Goal: Find specific page/section: Find specific page/section

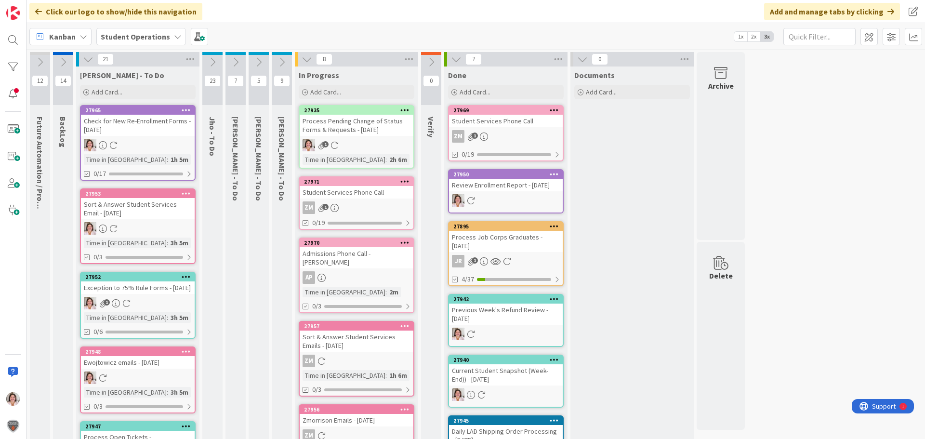
click at [364, 140] on div "1" at bounding box center [357, 145] width 114 height 13
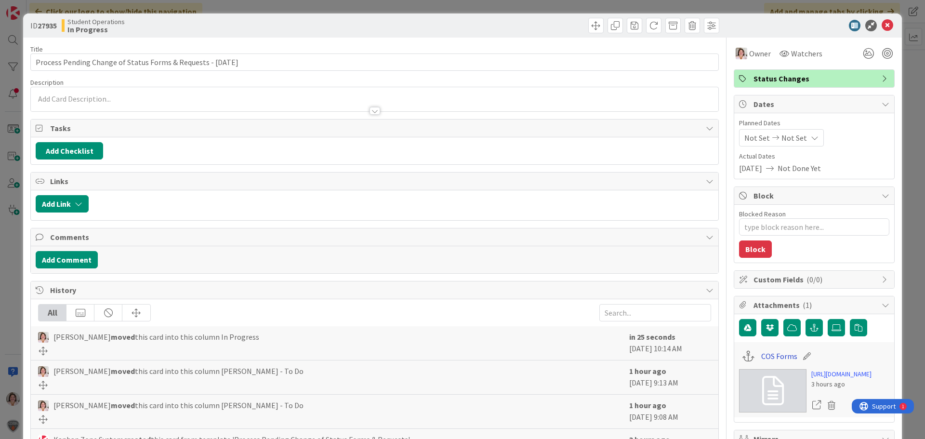
click at [780, 356] on link "COS Forms" at bounding box center [779, 356] width 36 height 12
click at [883, 23] on icon at bounding box center [888, 26] width 12 height 12
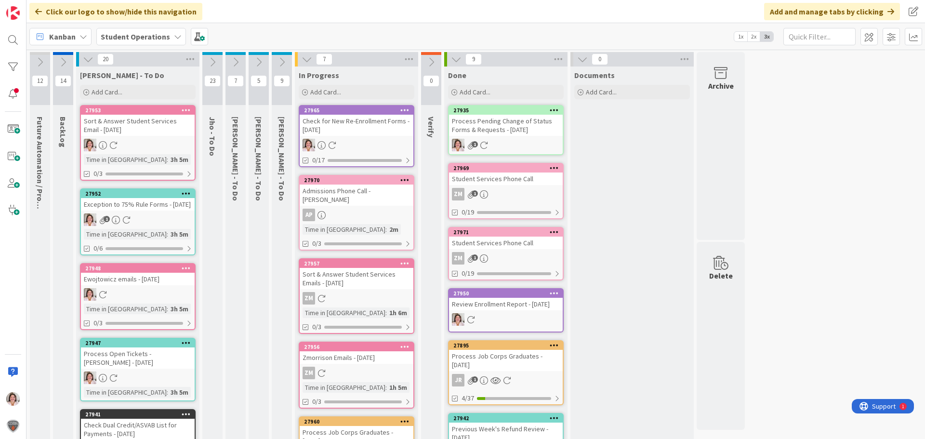
click at [359, 143] on div at bounding box center [357, 145] width 114 height 13
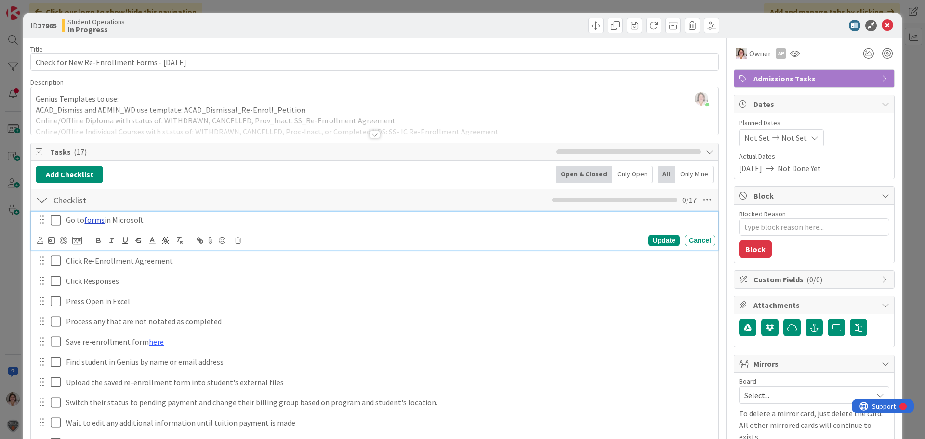
click at [93, 220] on link "forms" at bounding box center [94, 220] width 20 height 10
click at [92, 241] on link "[URL][DOMAIN_NAME]" at bounding box center [71, 238] width 66 height 13
click at [882, 26] on icon at bounding box center [888, 26] width 12 height 12
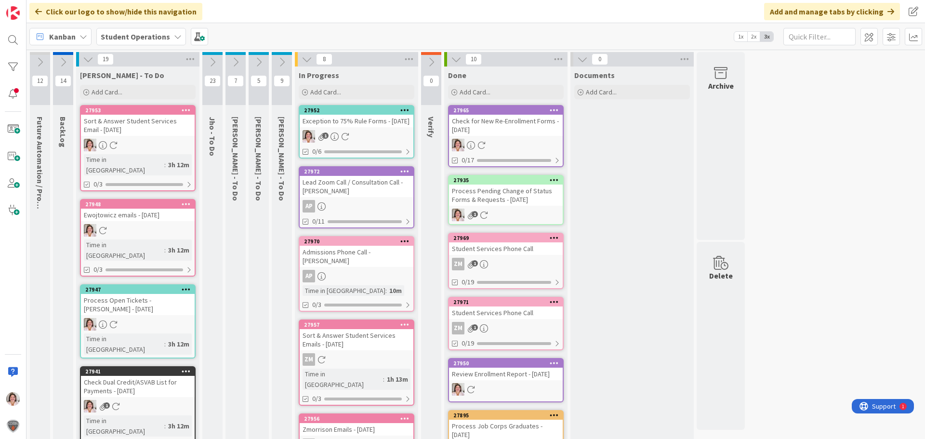
click at [352, 138] on link "27952 Exception to 75% Rule Forms - [DATE] 1 0/6" at bounding box center [357, 131] width 116 height 53
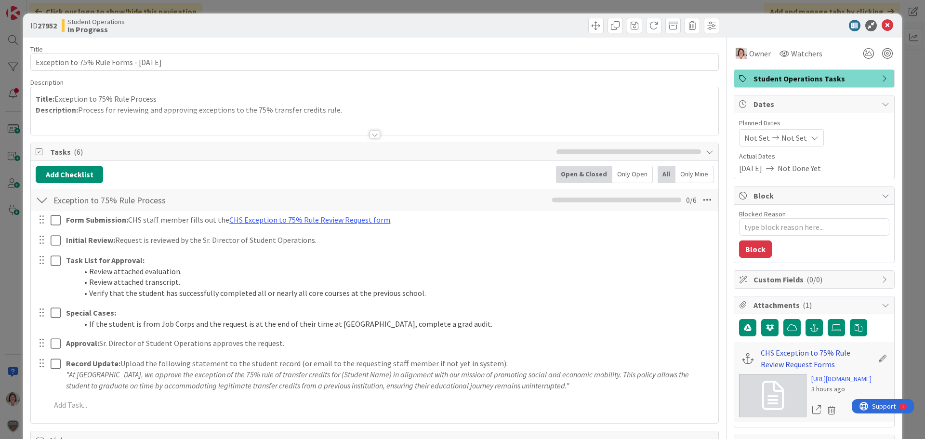
click at [773, 352] on link "CHS Exception to 75% Rule Review Request Forms" at bounding box center [817, 358] width 112 height 23
click at [882, 25] on icon at bounding box center [888, 26] width 12 height 12
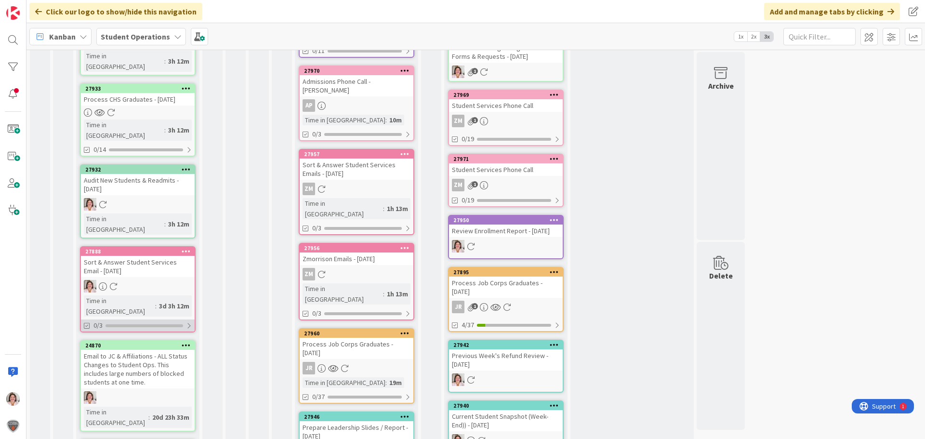
scroll to position [289, 0]
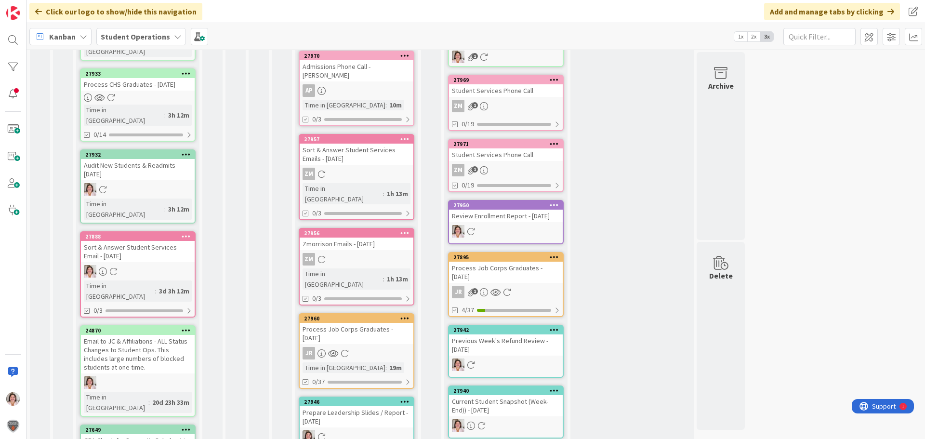
click at [188, 233] on icon at bounding box center [186, 236] width 9 height 7
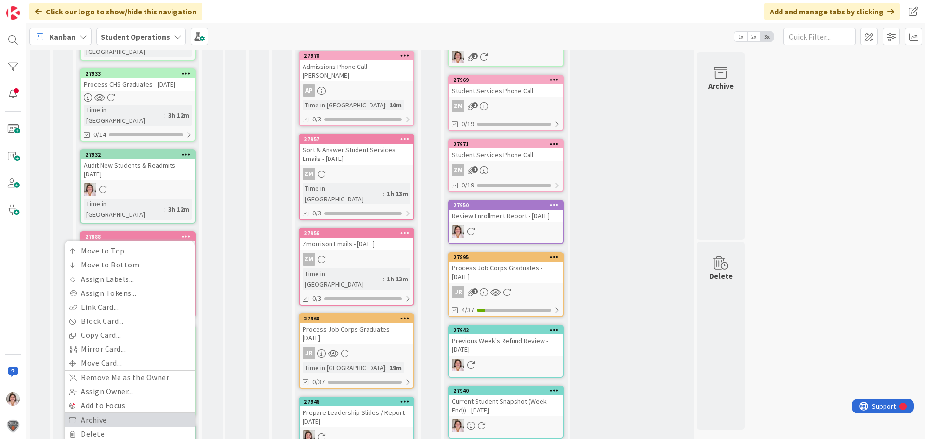
click at [119, 413] on link "Archive" at bounding box center [130, 420] width 130 height 14
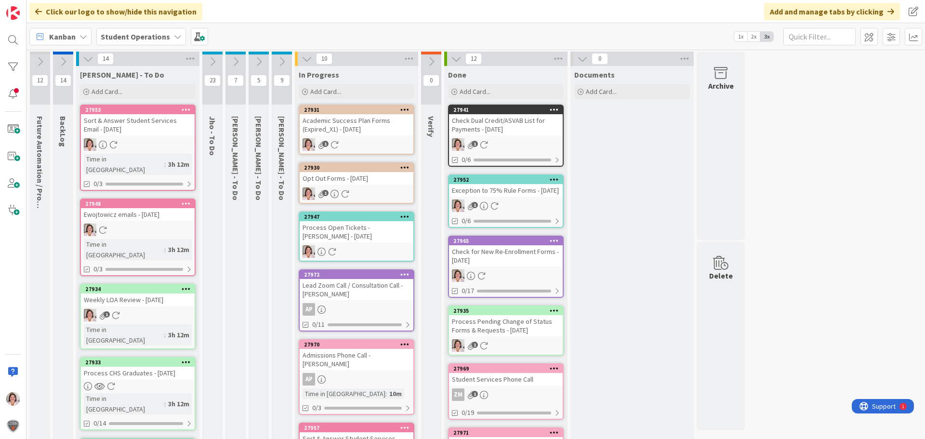
scroll to position [0, 0]
click at [354, 134] on div "Academic Success Plan Forms (Expired_X1) - [DATE]" at bounding box center [357, 125] width 114 height 21
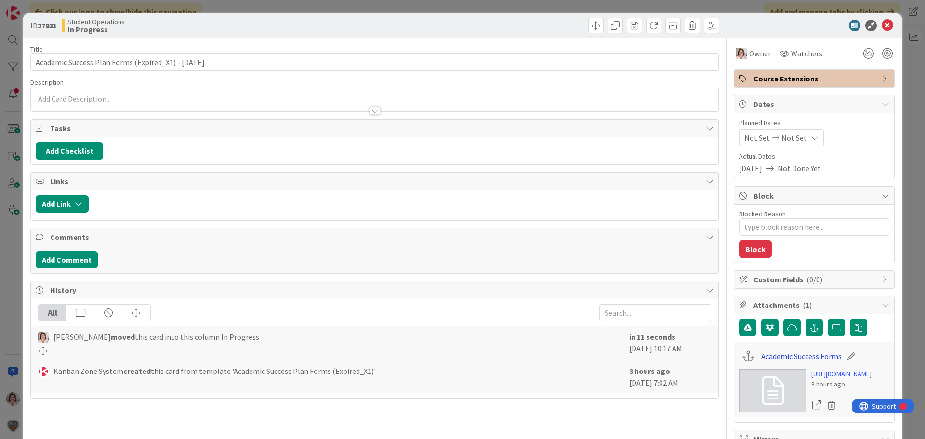
click at [771, 360] on link "Academic Success Forms" at bounding box center [801, 356] width 80 height 12
click at [882, 27] on icon at bounding box center [888, 26] width 12 height 12
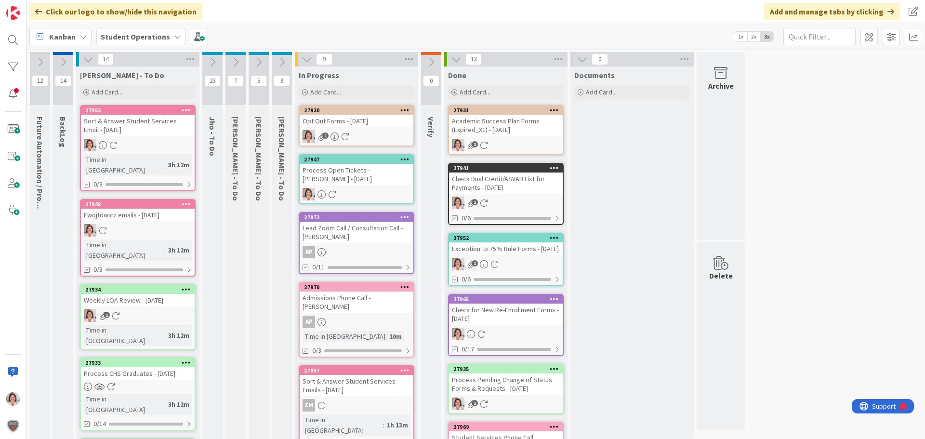
click at [370, 126] on div "Opt Out Forms - [DATE]" at bounding box center [357, 121] width 114 height 13
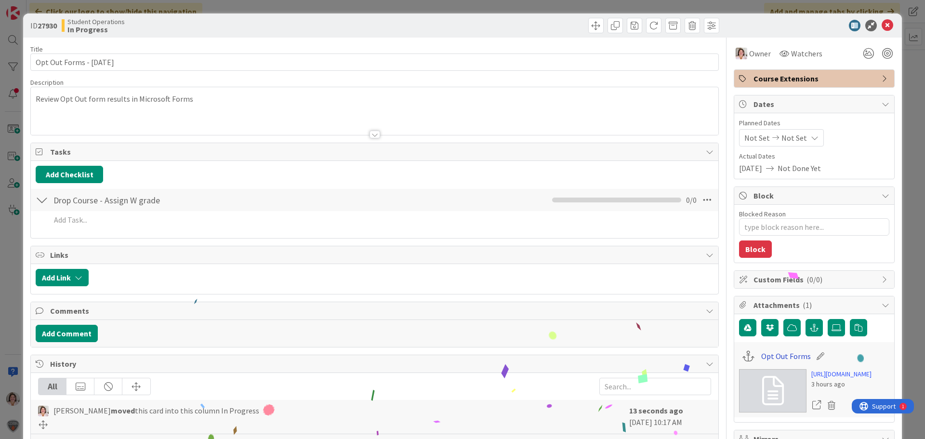
click at [782, 358] on link "Opt Out Forms" at bounding box center [786, 356] width 50 height 12
click at [882, 26] on icon at bounding box center [888, 26] width 12 height 12
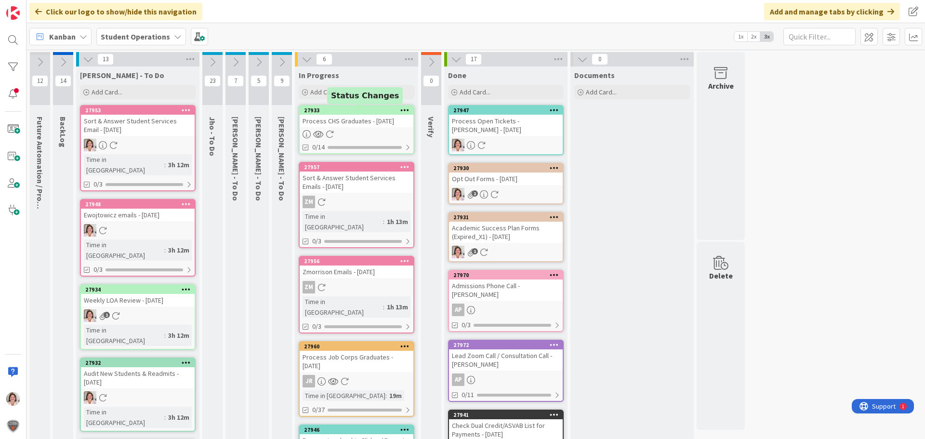
click at [361, 125] on div "Process CHS Graduates - [DATE]" at bounding box center [357, 121] width 114 height 13
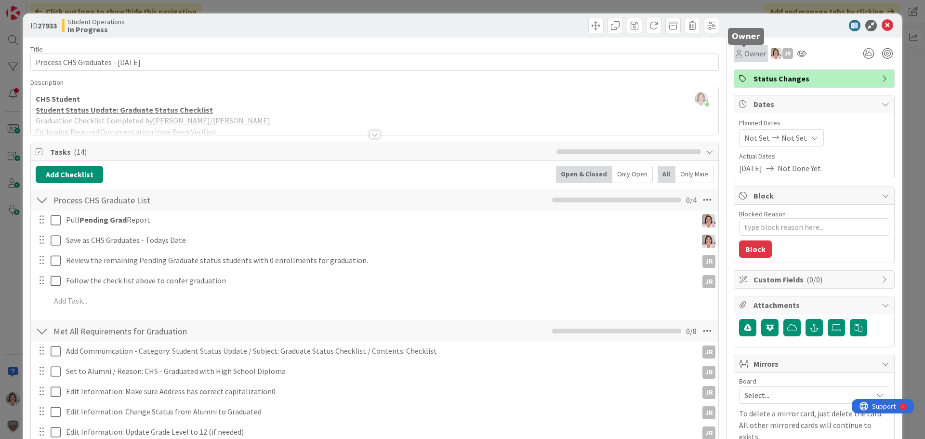
click at [747, 54] on span "Owner" at bounding box center [755, 54] width 22 height 12
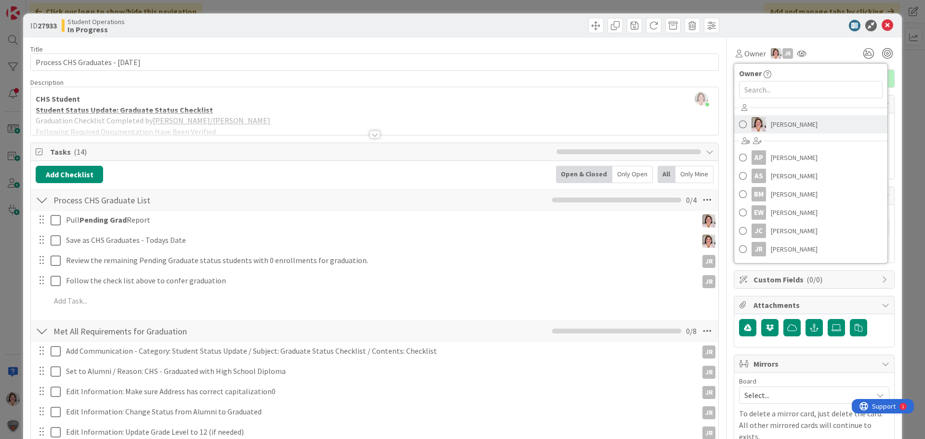
click at [774, 125] on span "[PERSON_NAME]" at bounding box center [794, 124] width 47 height 14
type textarea "x"
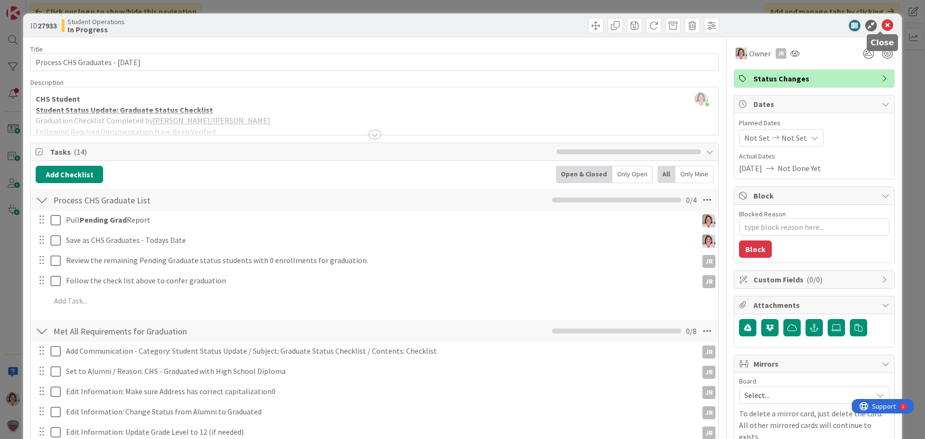
click at [882, 27] on icon at bounding box center [888, 26] width 12 height 12
